Goal: Information Seeking & Learning: Learn about a topic

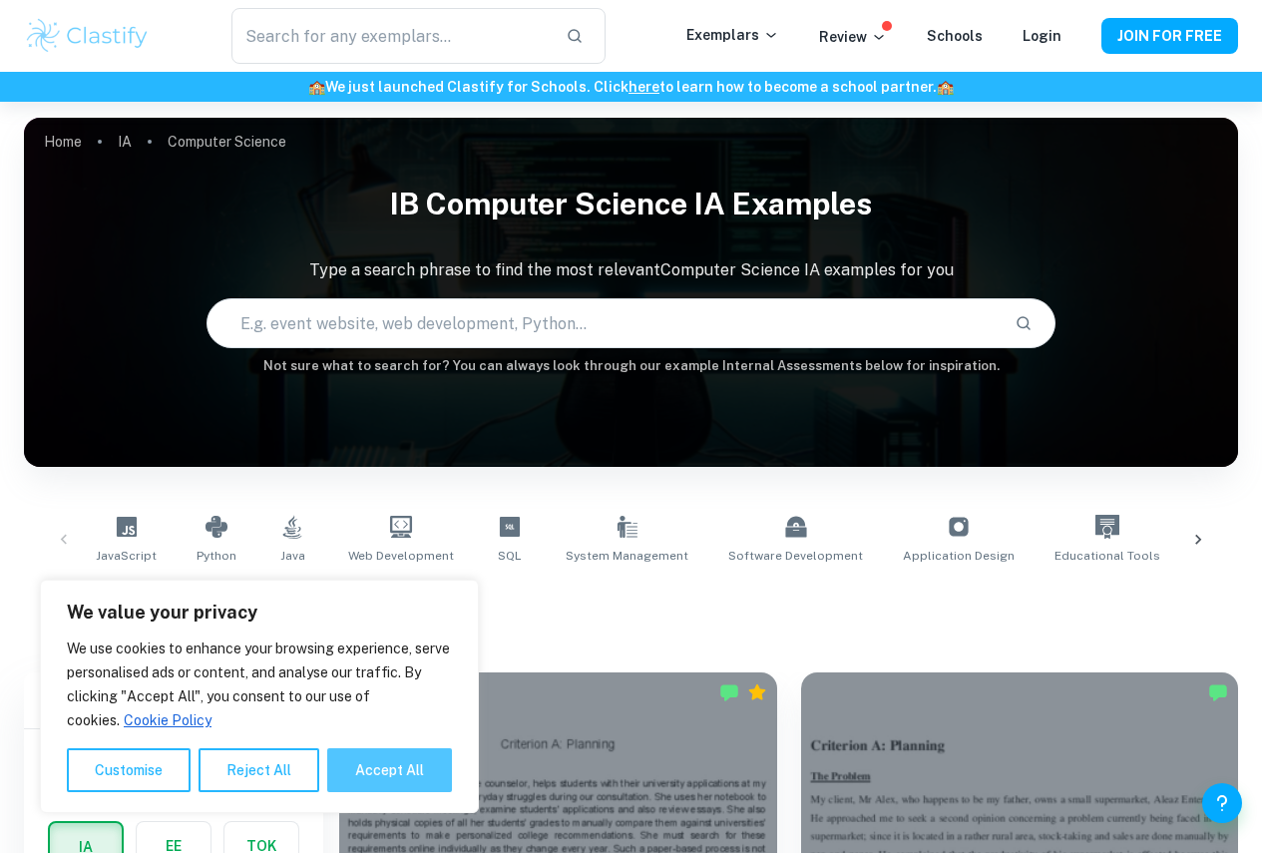
click at [420, 774] on button "Accept All" at bounding box center [389, 770] width 125 height 44
checkbox input "true"
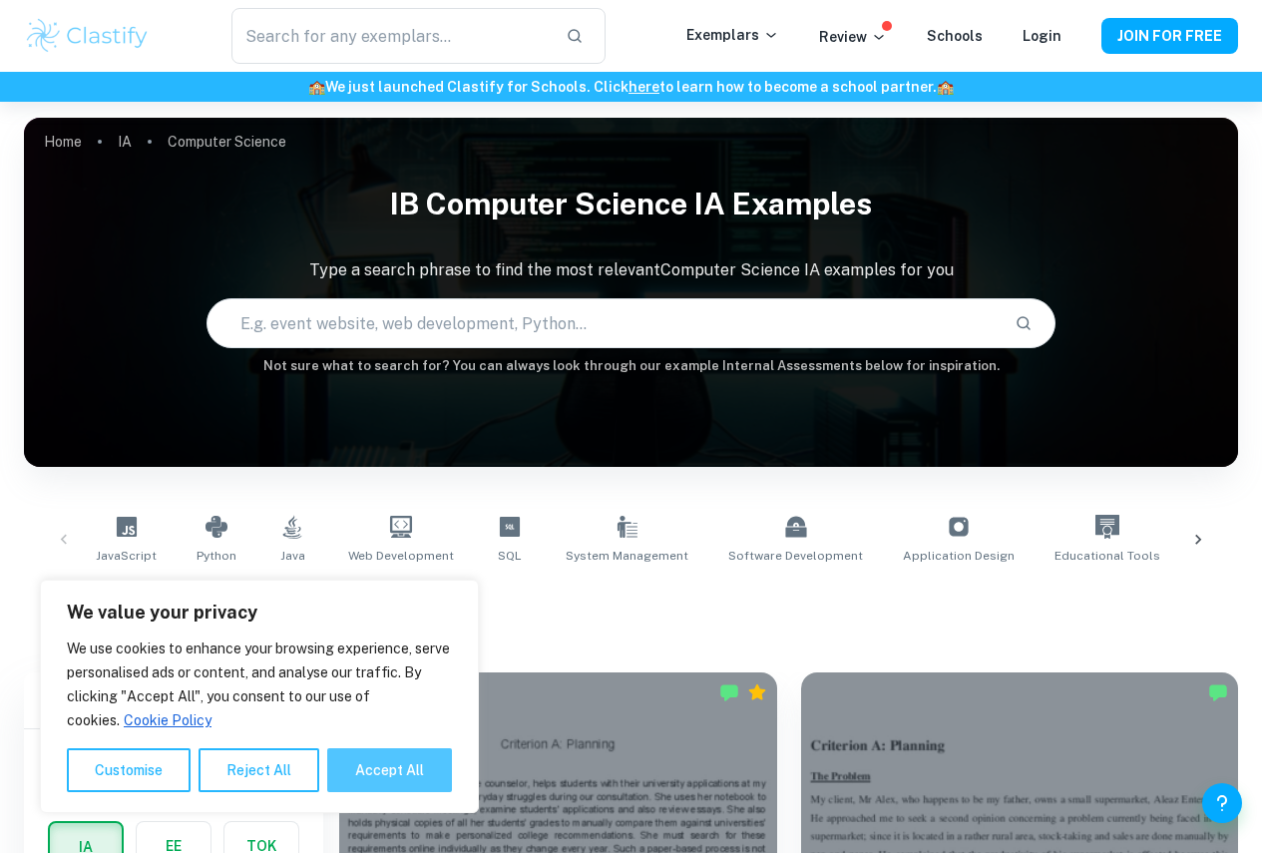
checkbox input "true"
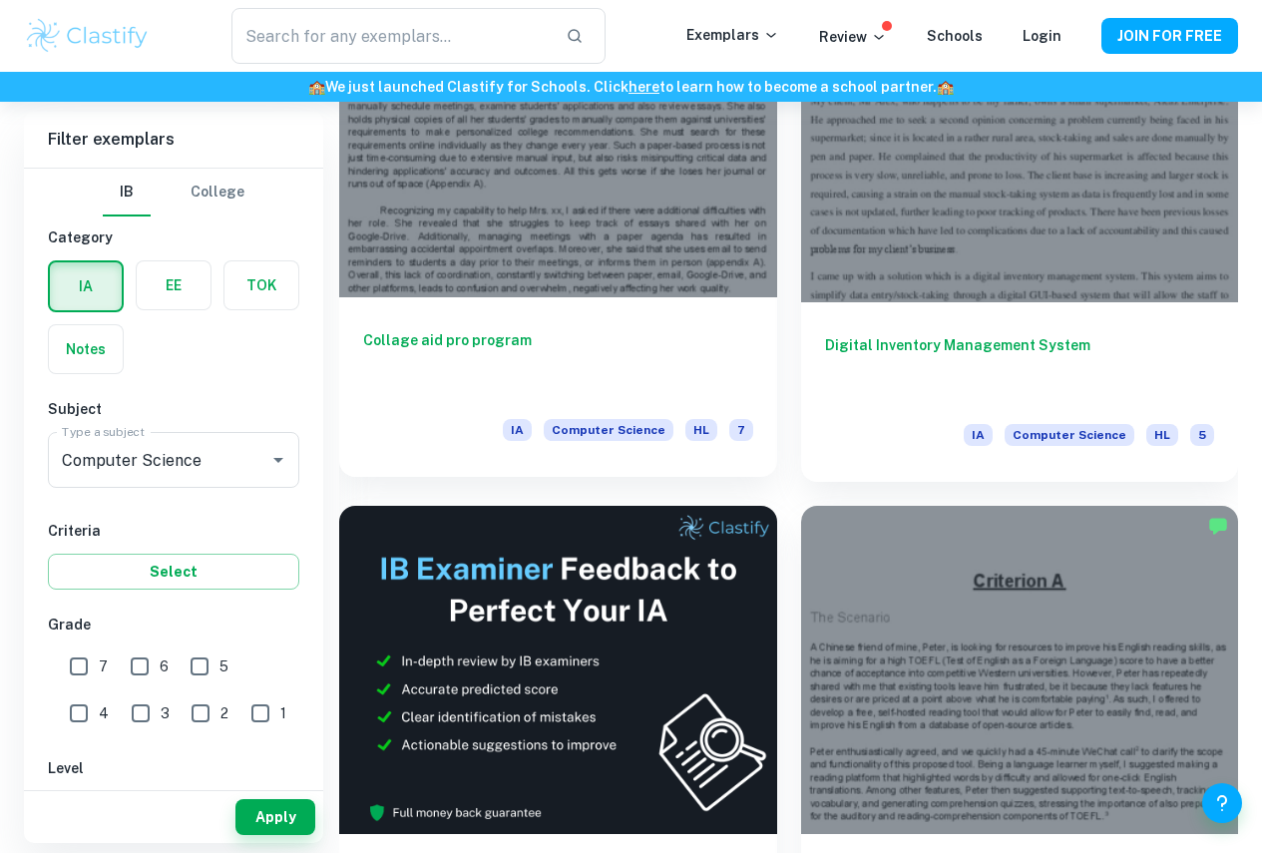
scroll to position [898, 0]
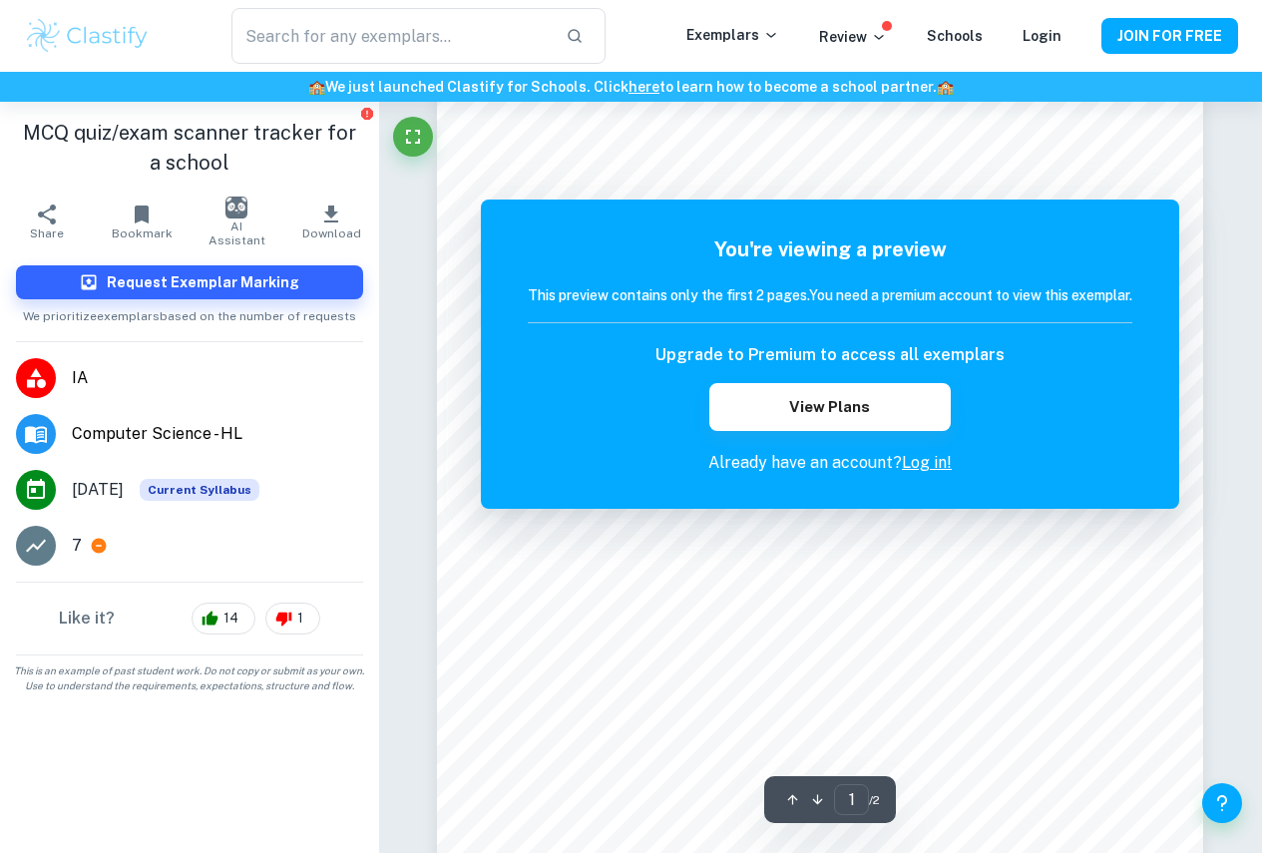
scroll to position [199, 0]
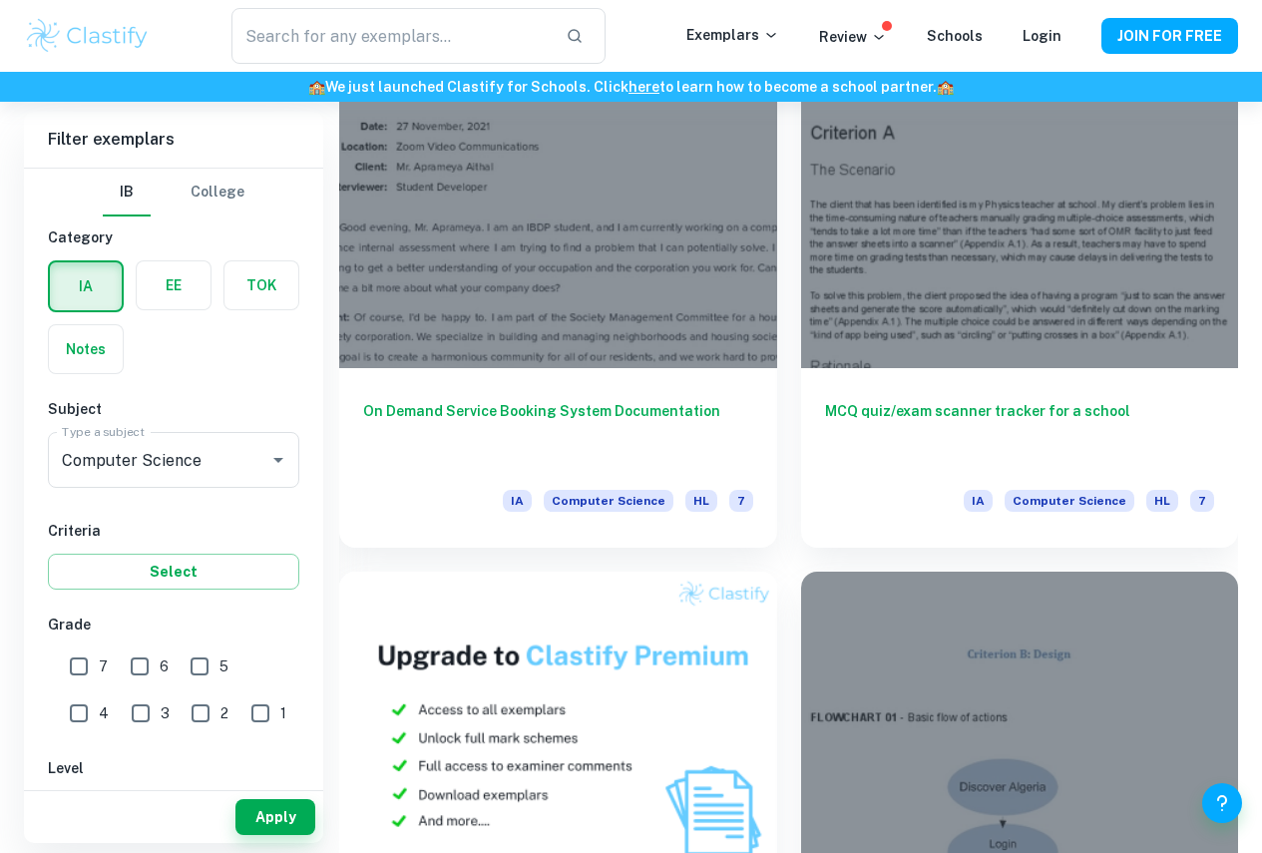
scroll to position [1795, 0]
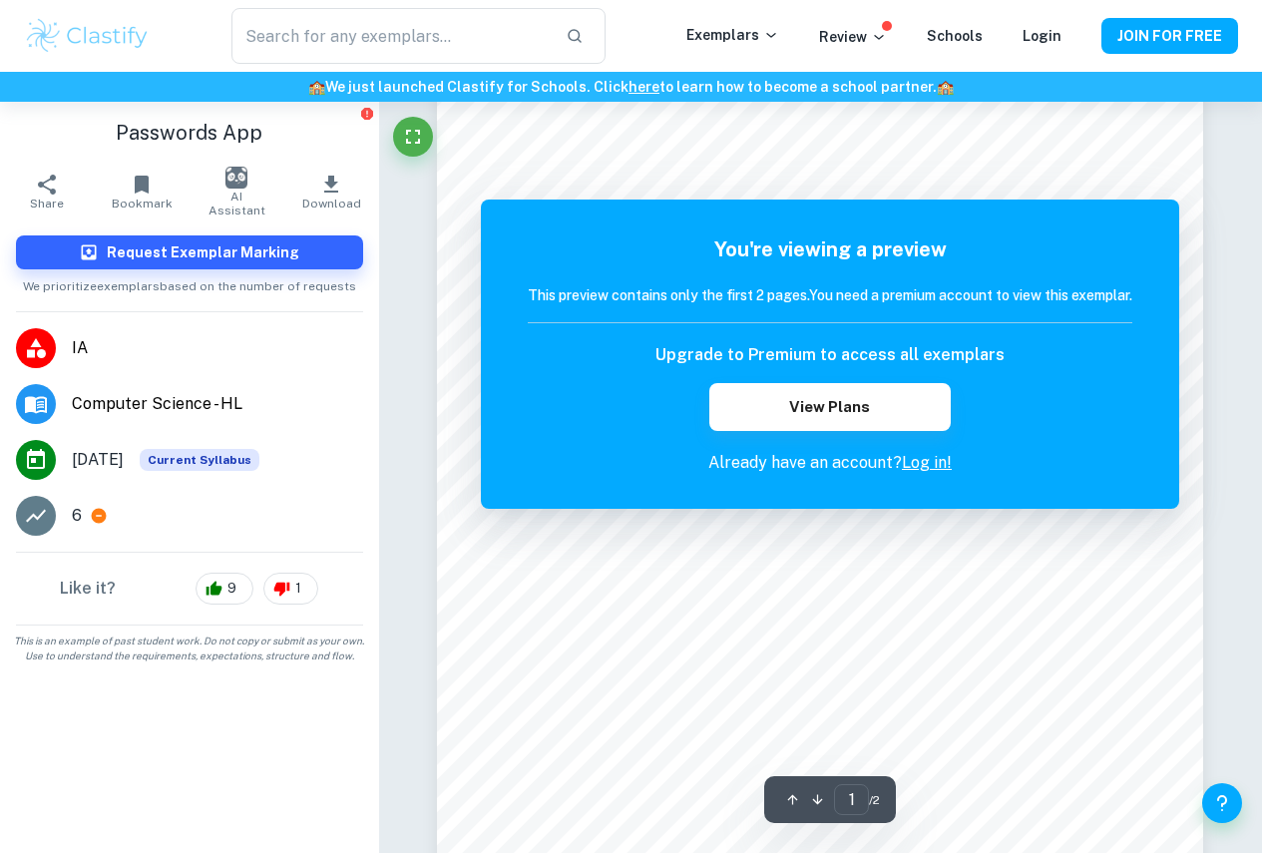
scroll to position [199, 0]
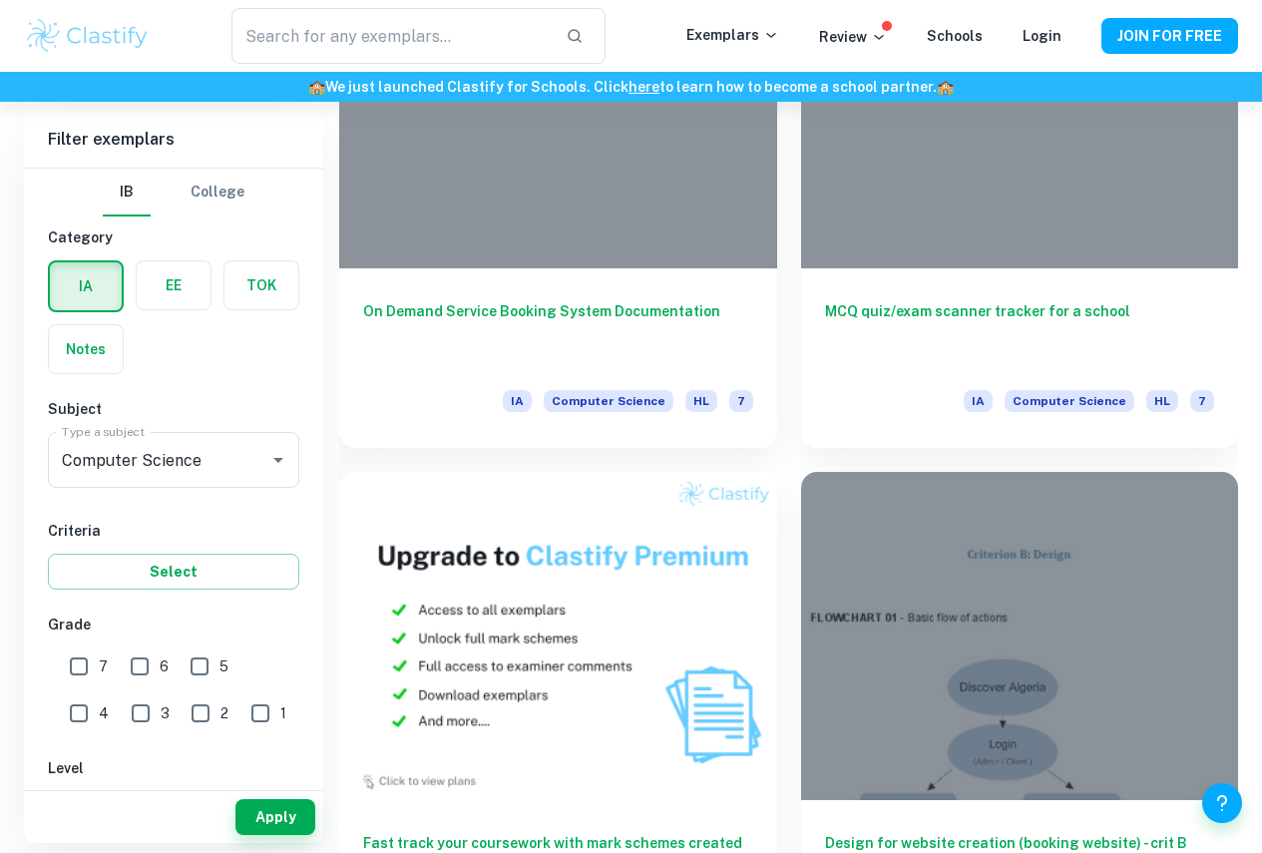
scroll to position [1995, 0]
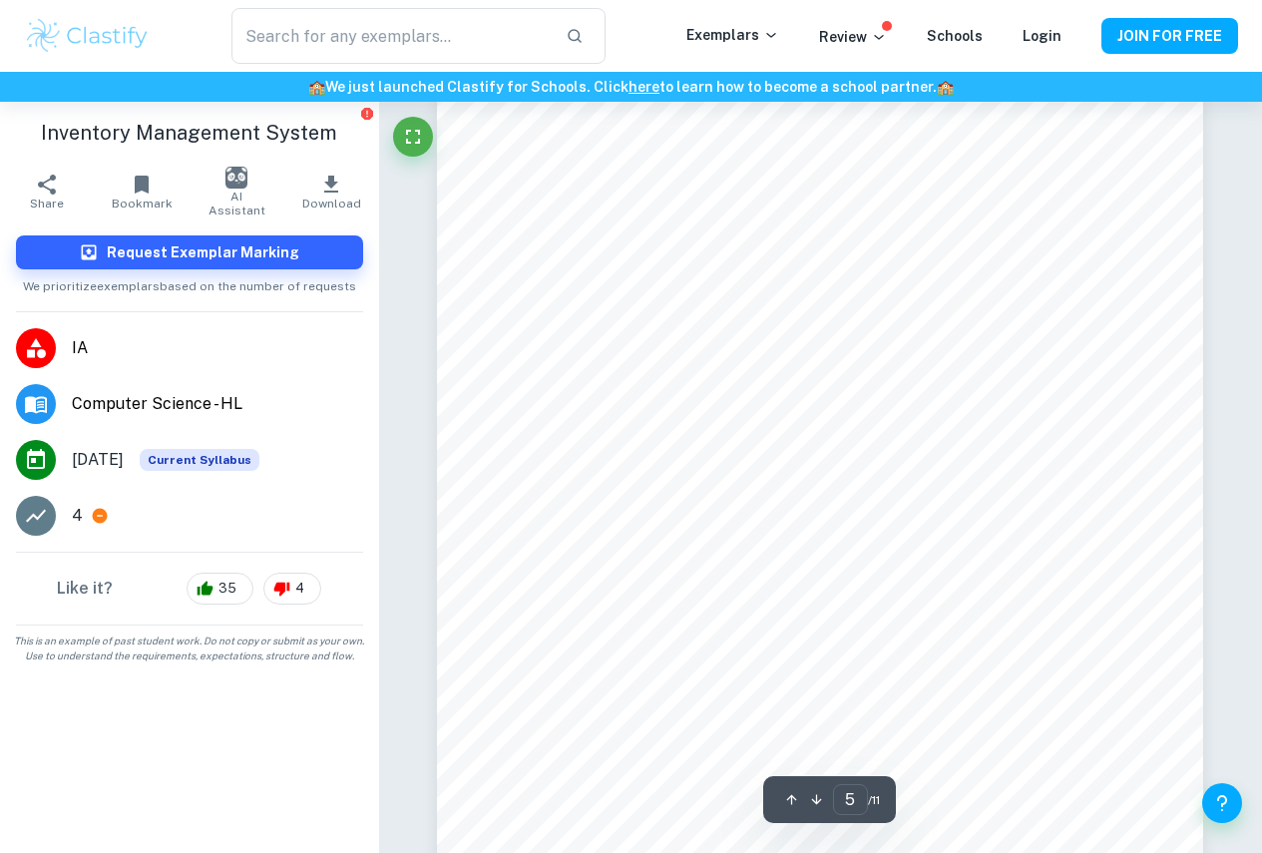
scroll to position [4887, 0]
type input "11"
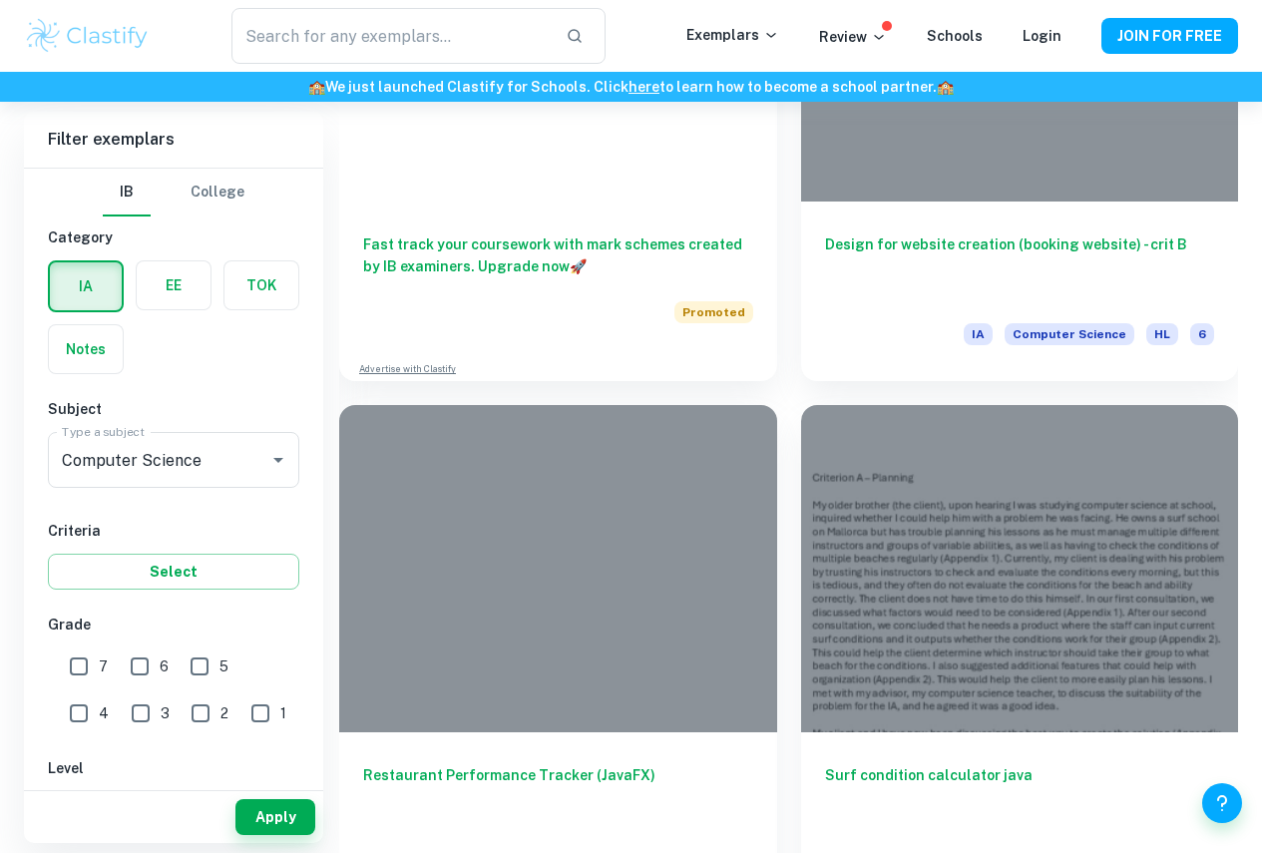
scroll to position [2494, 0]
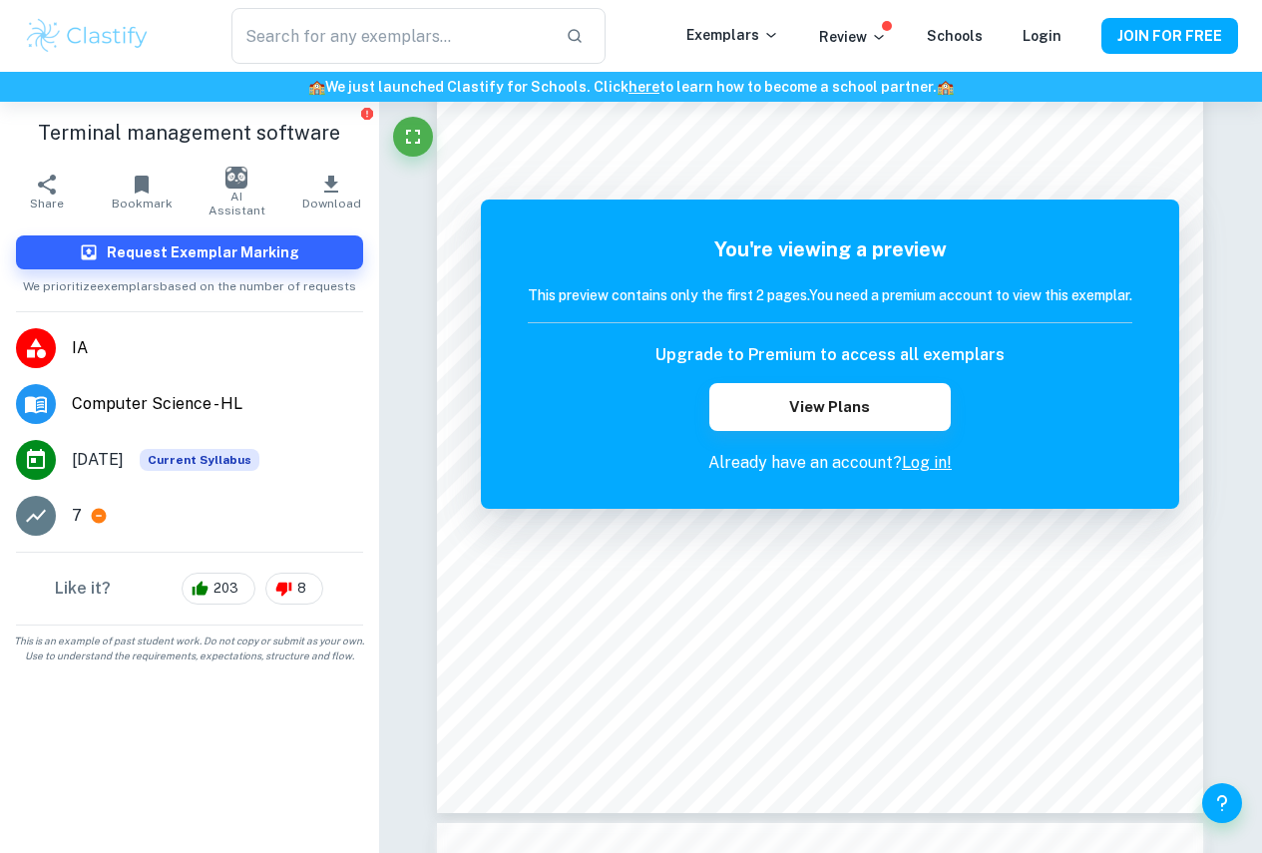
scroll to position [399, 0]
